Goal: Find specific page/section: Find specific page/section

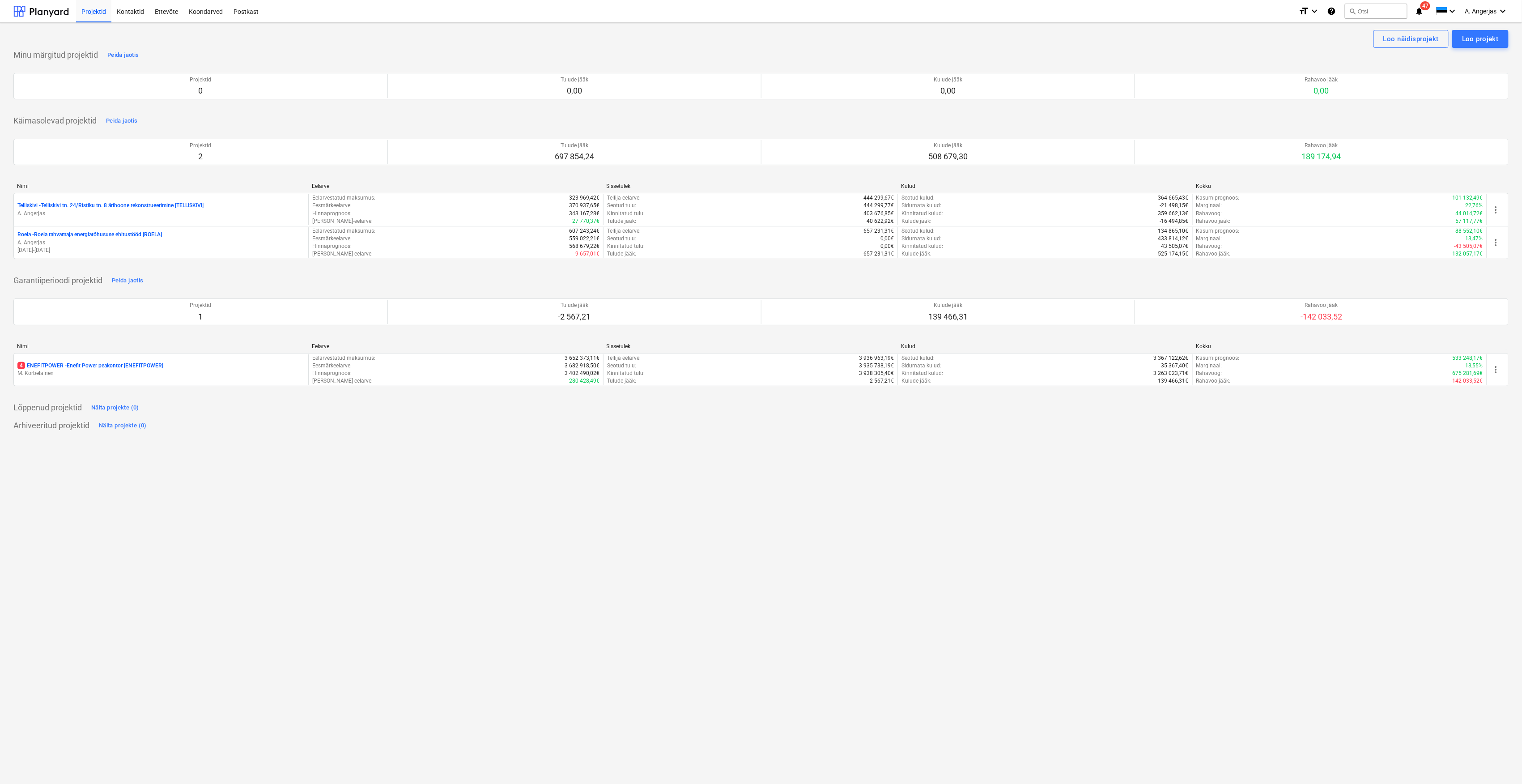
click at [102, 246] on p "A. Angerjas" at bounding box center [161, 242] width 287 height 8
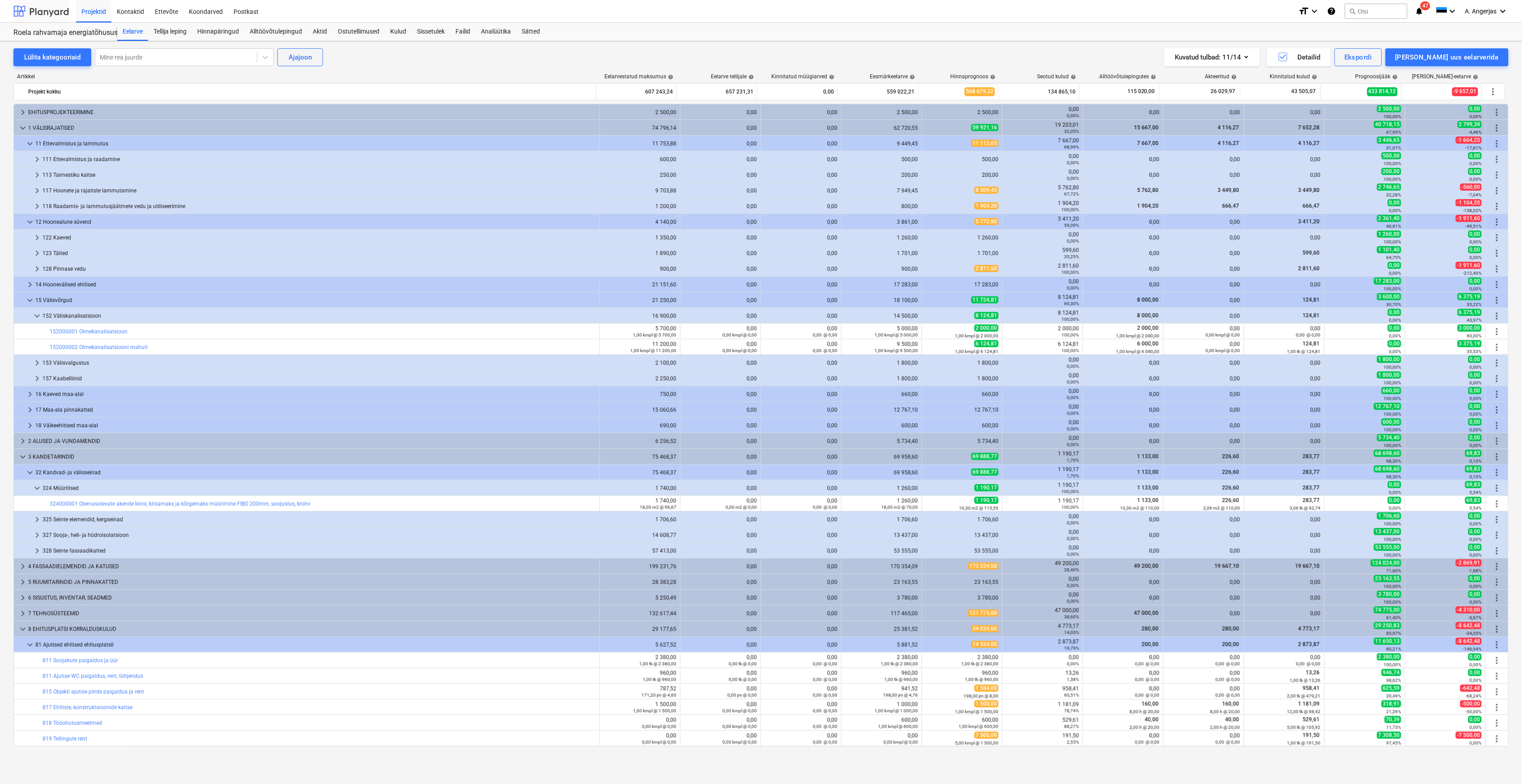
click at [28, 12] on div at bounding box center [41, 11] width 56 height 22
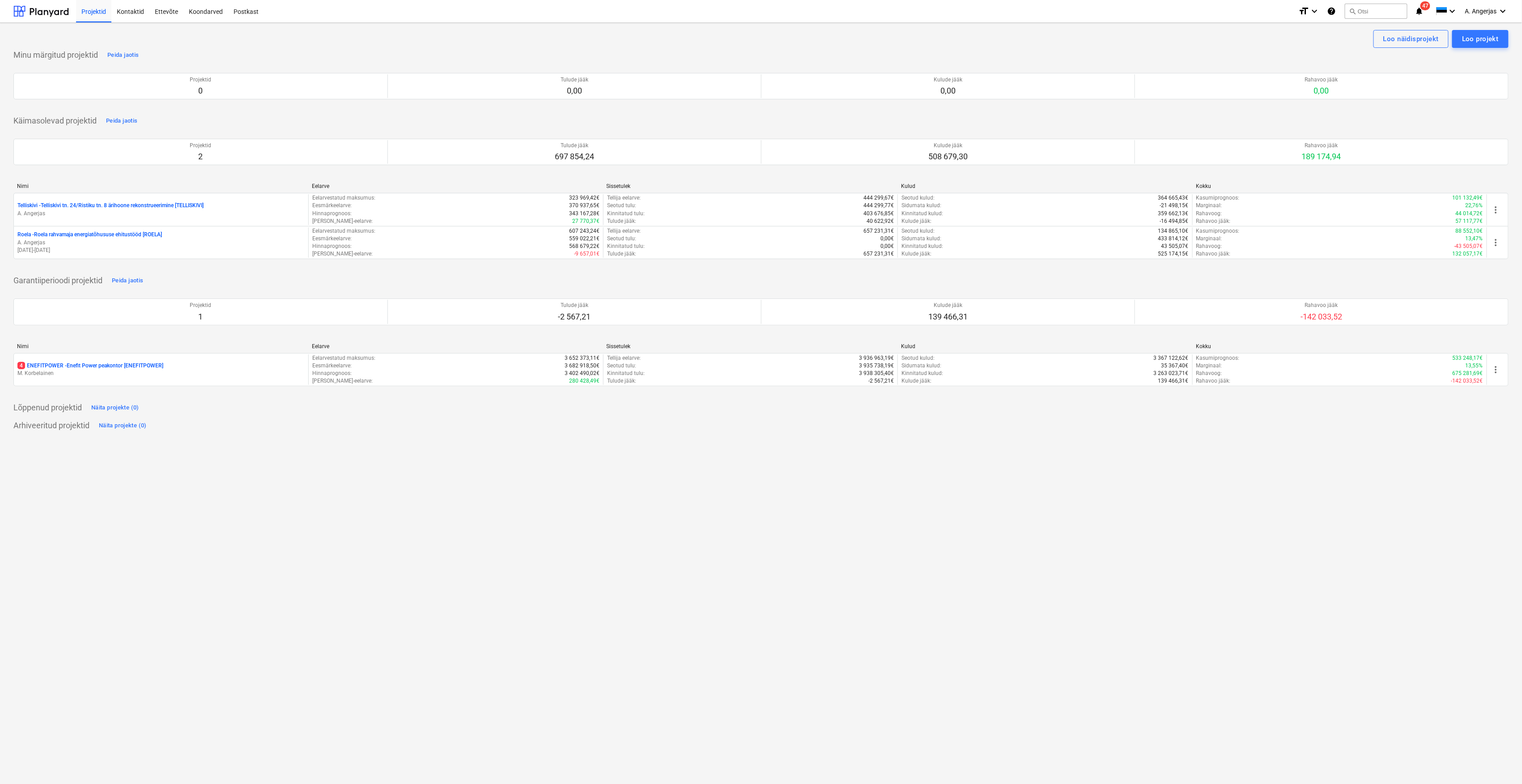
click at [141, 272] on div "Minu märgitud projektid Peida jaotis Projektid 0 Tulude jääk 0,00 Kulude jääk 0…" at bounding box center [761, 240] width 1495 height 385
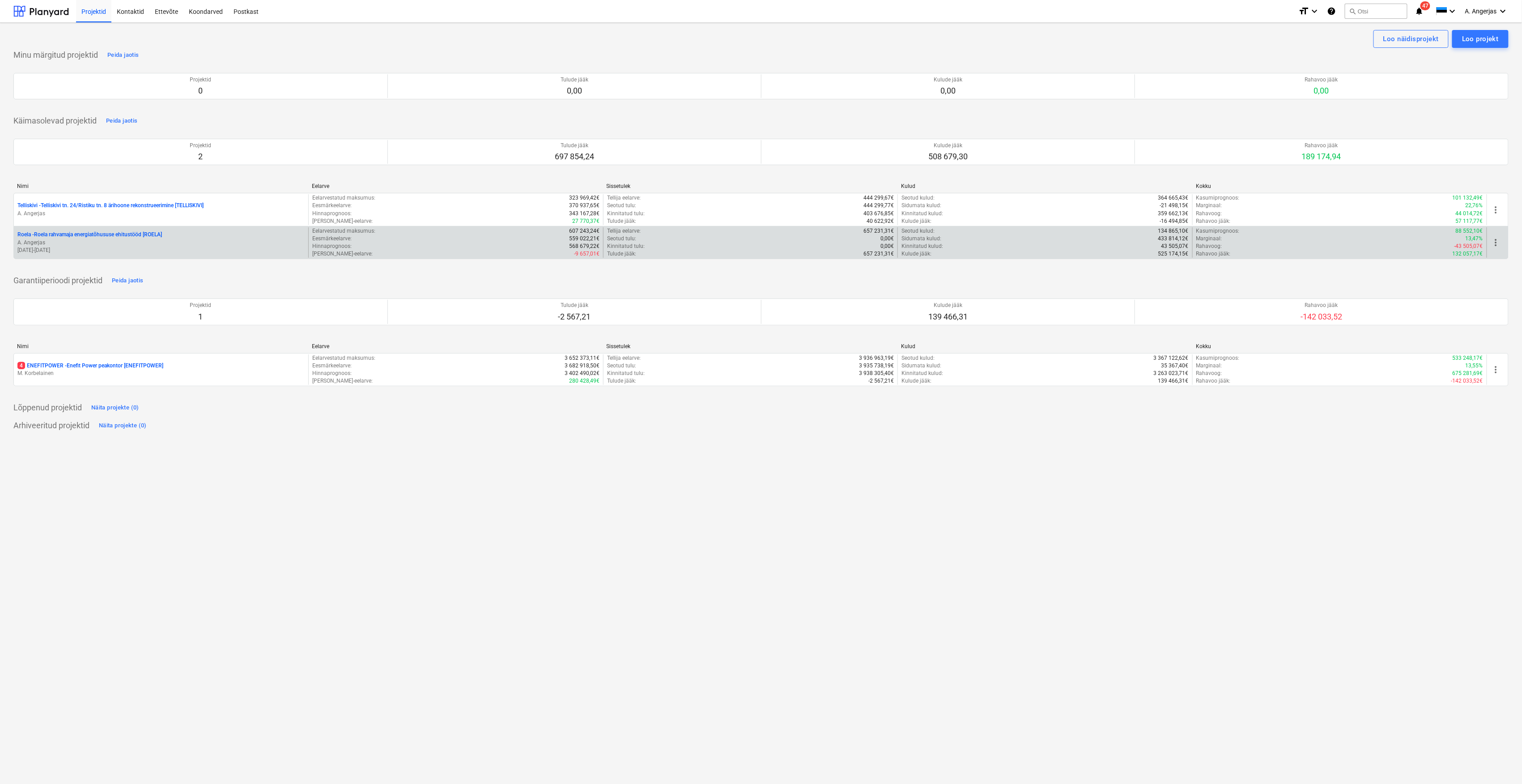
drag, startPoint x: 141, startPoint y: 271, endPoint x: 144, endPoint y: 258, distance: 13.3
click at [144, 258] on div "Roela - Roela rahvamaja energiatõhususe ehitustööd [ROELA] A. Angerjas [DATE] -…" at bounding box center [161, 243] width 294 height 31
click at [141, 239] on p "Roela - Roela rahvamaja energiatõhususe ehitustööd [ROELA]" at bounding box center [90, 235] width 145 height 8
